Goal: Task Accomplishment & Management: Manage account settings

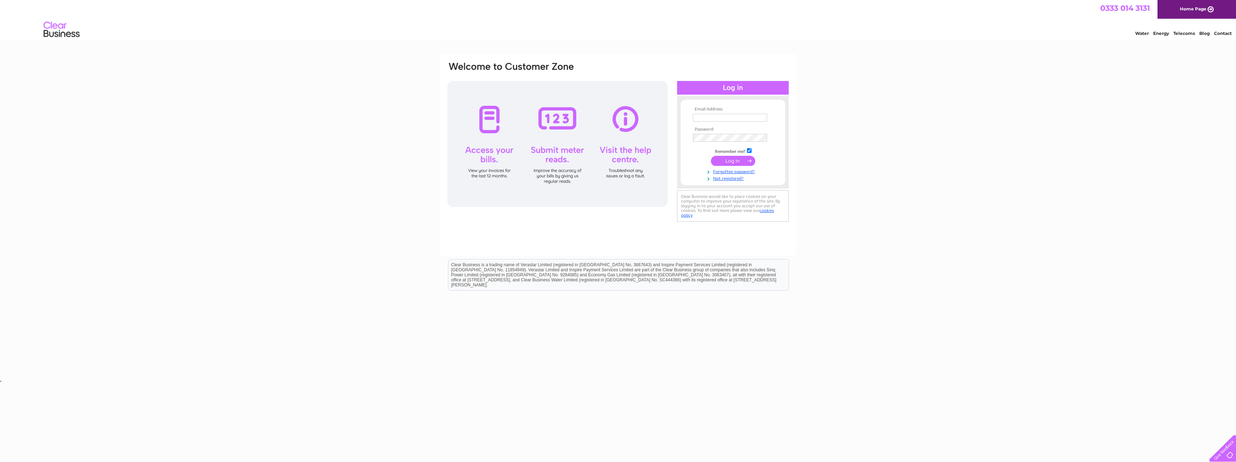
type input "raammy@hotmail.co.uk"
click at [724, 158] on input "submit" at bounding box center [733, 161] width 44 height 10
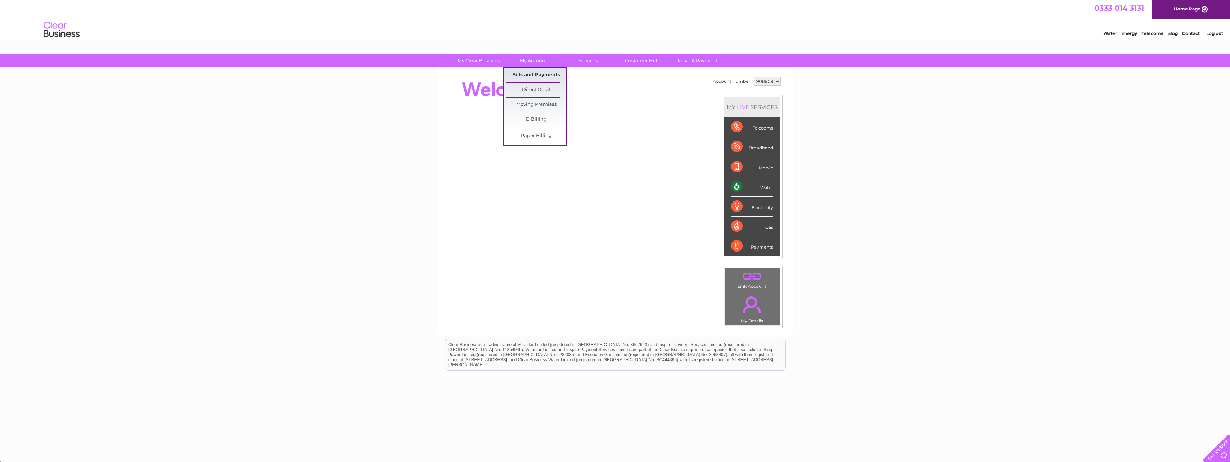
click at [535, 74] on link "Bills and Payments" at bounding box center [536, 75] width 59 height 14
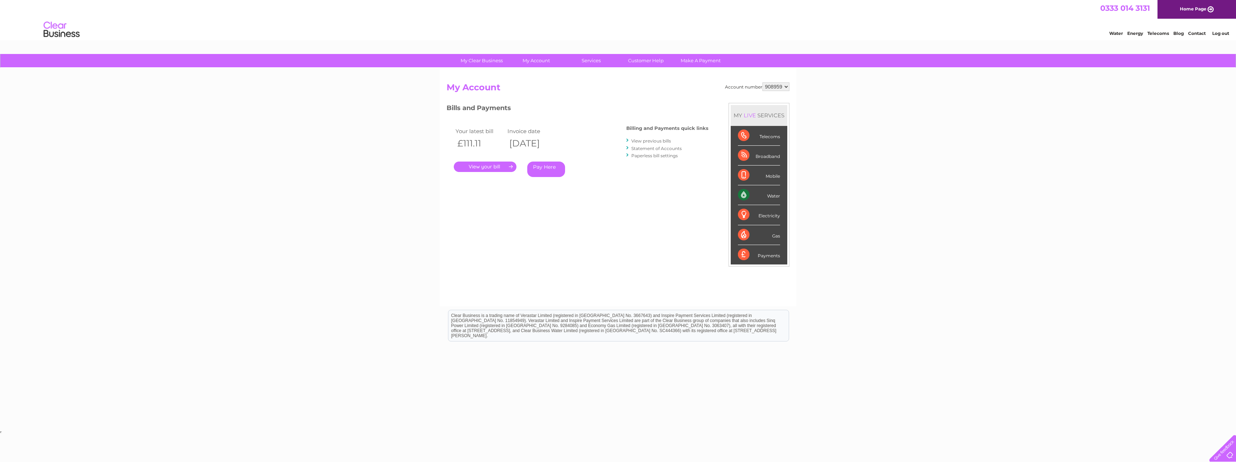
click at [495, 167] on link "." at bounding box center [485, 167] width 63 height 10
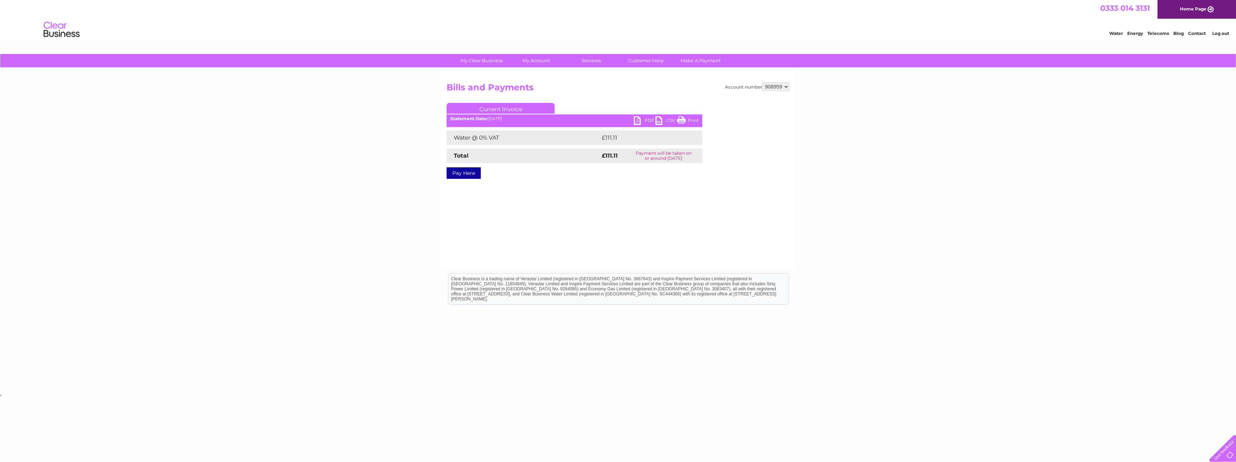
click at [640, 119] on link "PDF" at bounding box center [645, 121] width 22 height 10
click at [636, 121] on link "PDF" at bounding box center [645, 121] width 22 height 10
drag, startPoint x: 1043, startPoint y: 51, endPoint x: 928, endPoint y: 201, distance: 188.6
drag, startPoint x: 928, startPoint y: 201, endPoint x: 959, endPoint y: 179, distance: 37.5
click at [959, 179] on div "My Clear Business Login Details My Details My Preferences Link Account My Accou…" at bounding box center [618, 223] width 1236 height 339
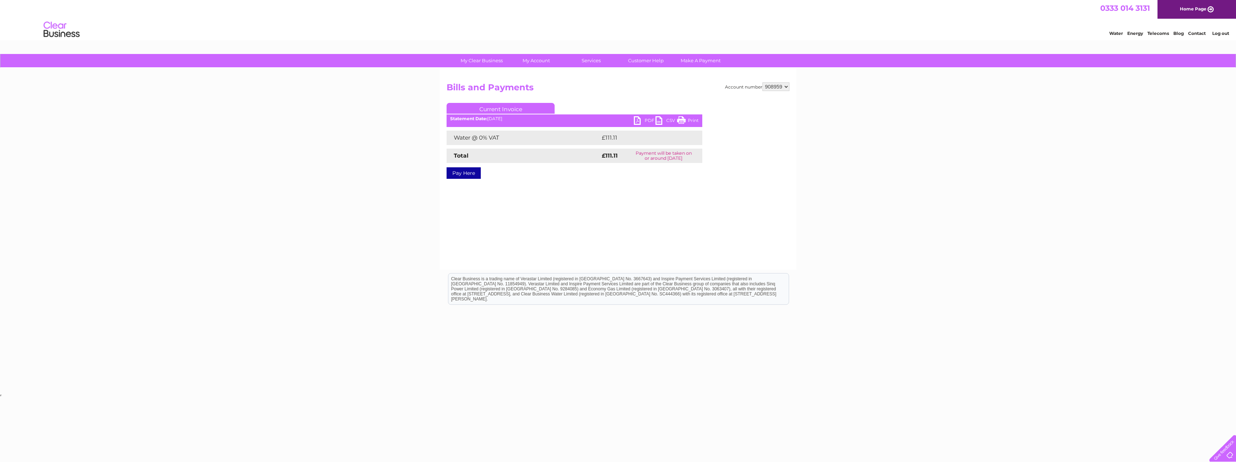
drag, startPoint x: 682, startPoint y: 119, endPoint x: 82, endPoint y: 442, distance: 681.8
click at [682, 119] on link "Print" at bounding box center [688, 121] width 22 height 10
click at [638, 121] on link "PDF" at bounding box center [645, 121] width 22 height 10
